Goal: Task Accomplishment & Management: Complete application form

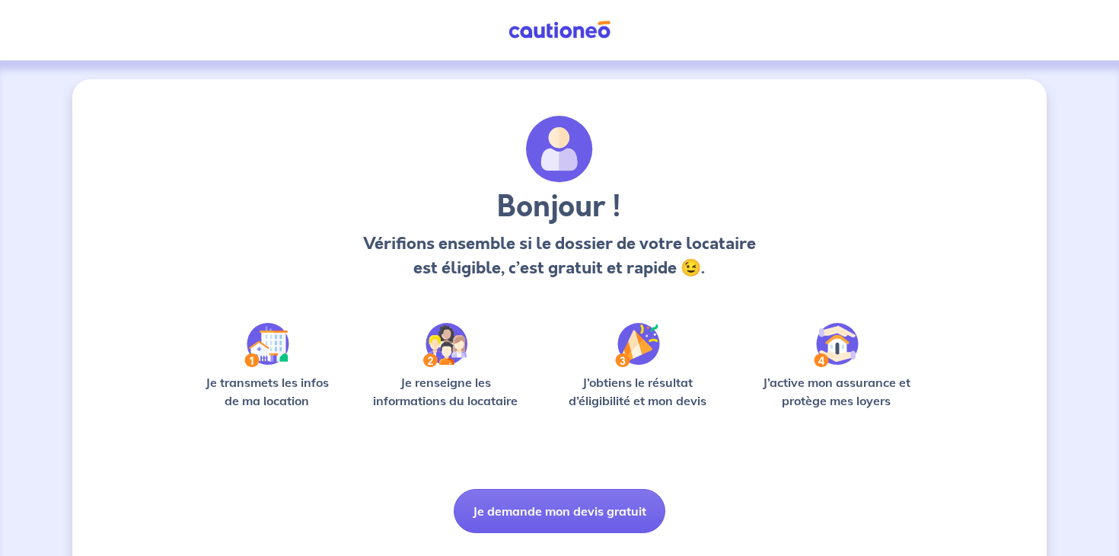
scroll to position [38, 0]
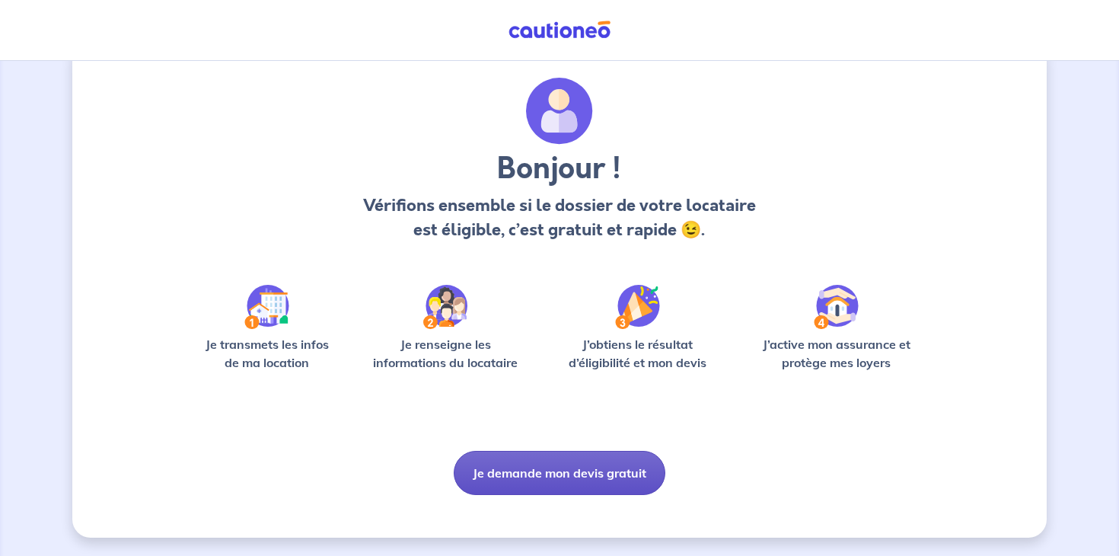
click at [566, 464] on button "Je demande mon devis gratuit" at bounding box center [560, 473] width 212 height 44
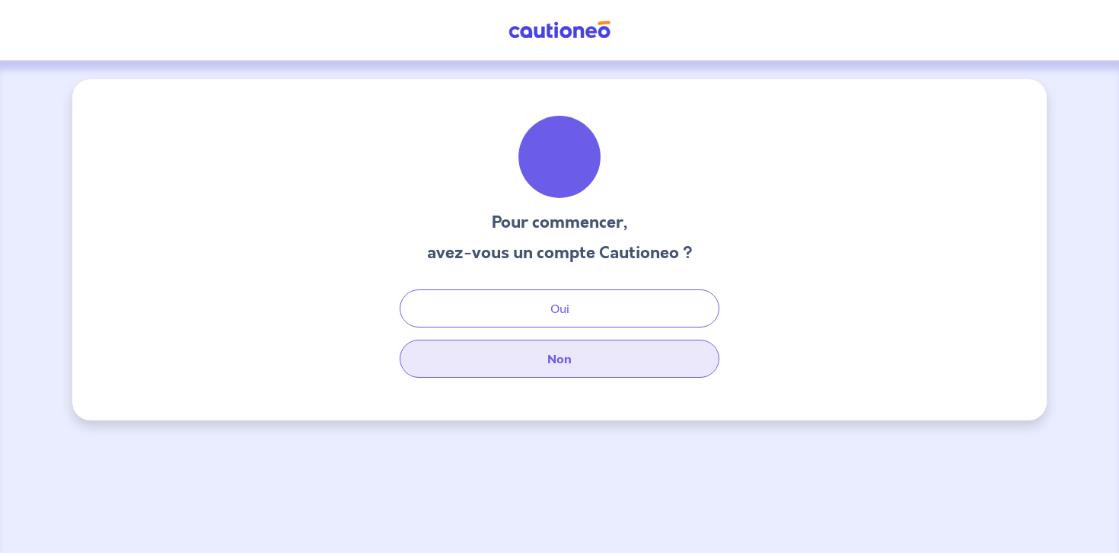
click at [582, 349] on button "Non" at bounding box center [560, 359] width 320 height 38
